Goal: Task Accomplishment & Management: Use online tool/utility

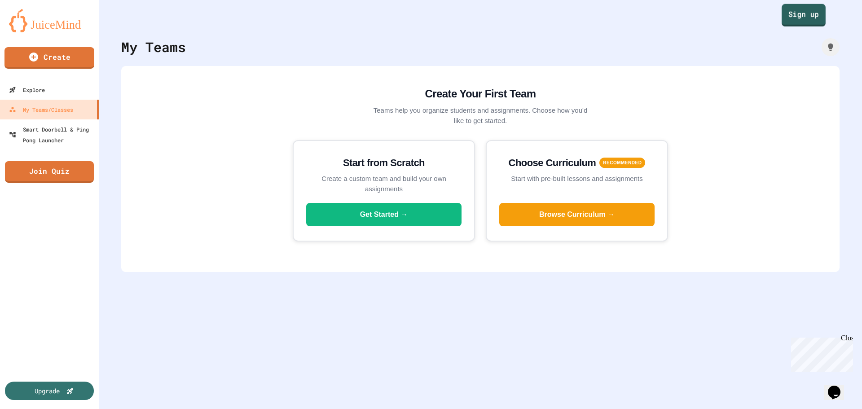
click at [796, 18] on link "Sign up" at bounding box center [803, 15] width 44 height 22
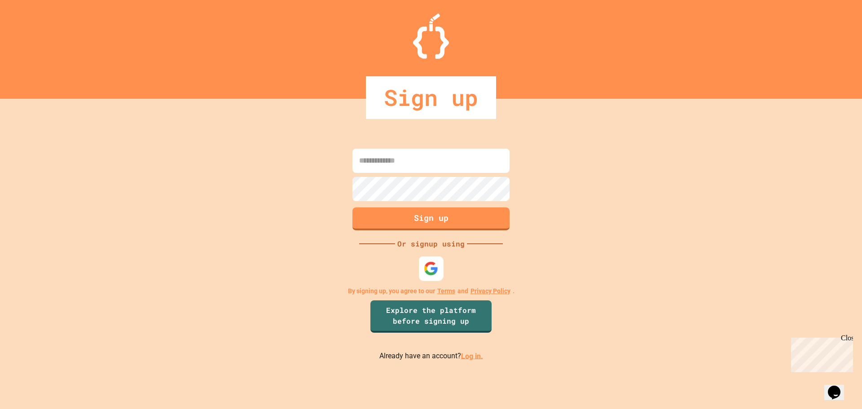
click at [424, 264] on img at bounding box center [431, 268] width 15 height 15
click at [436, 271] on img at bounding box center [431, 268] width 15 height 15
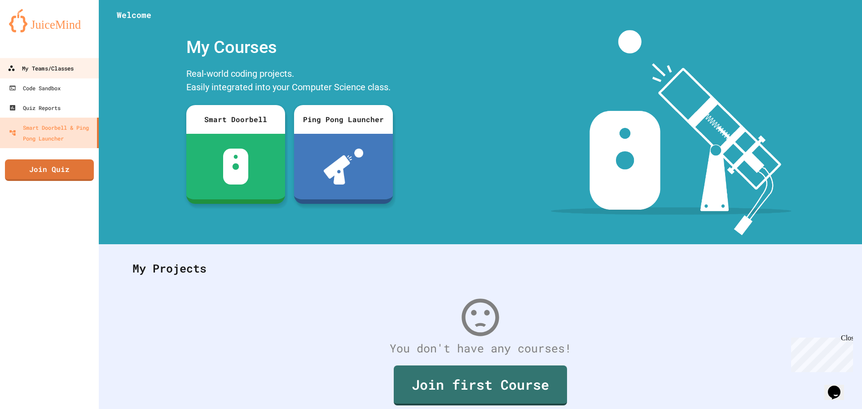
click at [67, 68] on div "My Teams/Classes" at bounding box center [41, 68] width 66 height 11
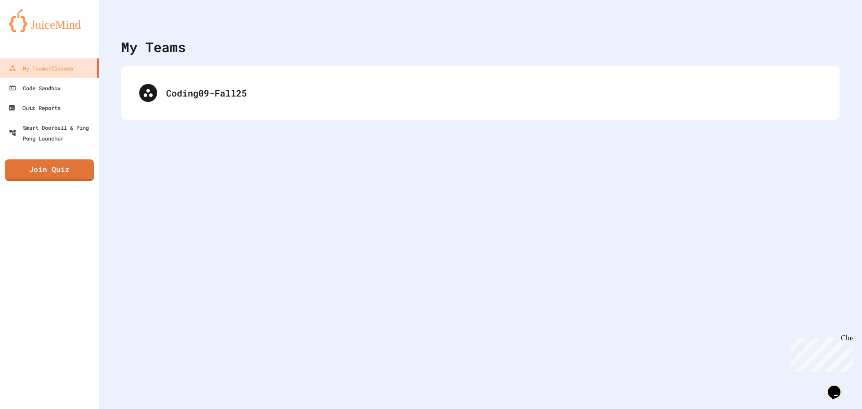
click at [161, 114] on div "Coding09-Fall25" at bounding box center [480, 93] width 718 height 54
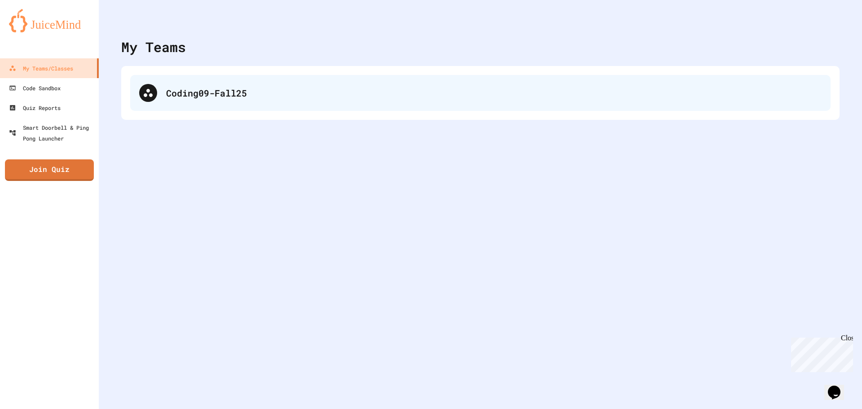
click at [173, 101] on div "Coding09-Fall25" at bounding box center [480, 93] width 700 height 36
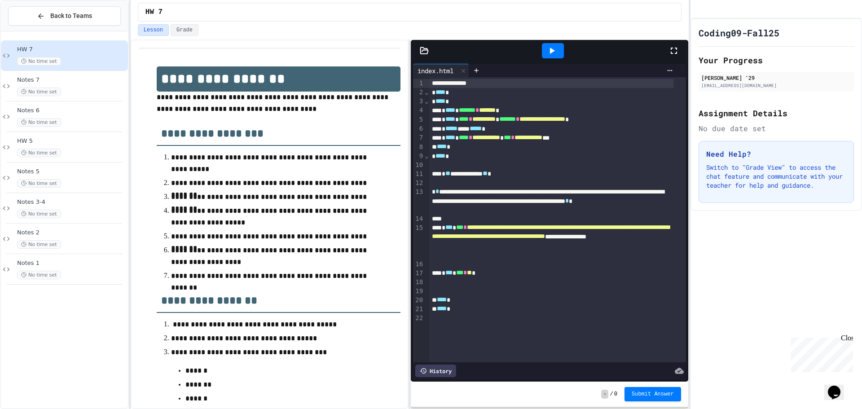
click at [92, 58] on div "No time set" at bounding box center [71, 61] width 109 height 9
click at [92, 48] on span "HW 7" at bounding box center [71, 50] width 109 height 8
click at [79, 50] on span "HW 7" at bounding box center [71, 50] width 109 height 8
click at [472, 272] on span "**" at bounding box center [469, 272] width 5 height 6
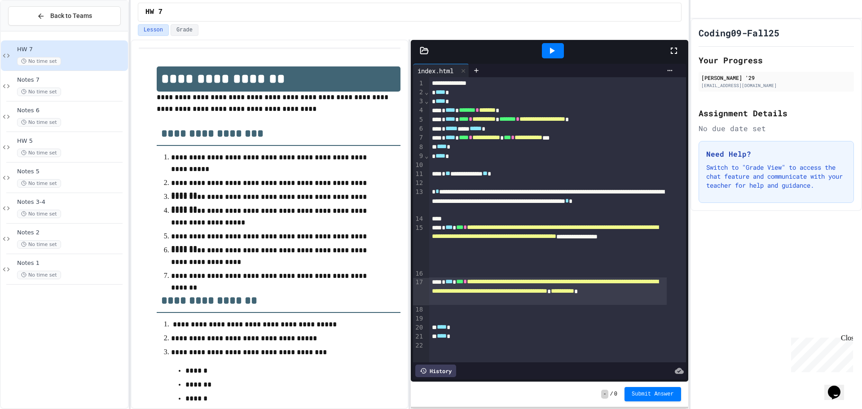
scroll to position [3, 0]
